Goal: Check status: Check status

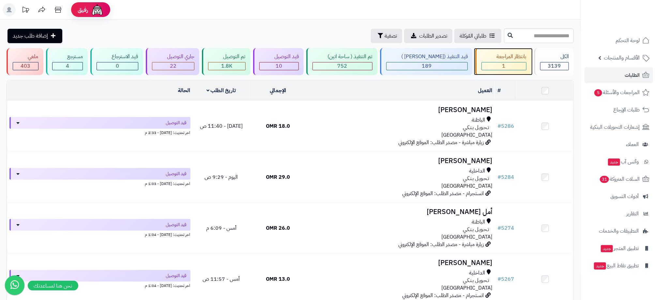
click at [504, 65] on div "1" at bounding box center [504, 66] width 44 height 8
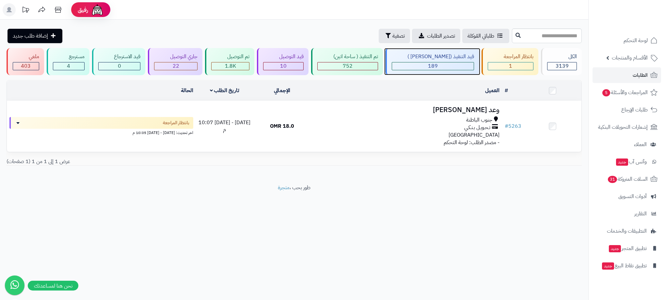
click at [465, 64] on div "189" at bounding box center [433, 66] width 82 height 8
